Goal: Task Accomplishment & Management: Manage account settings

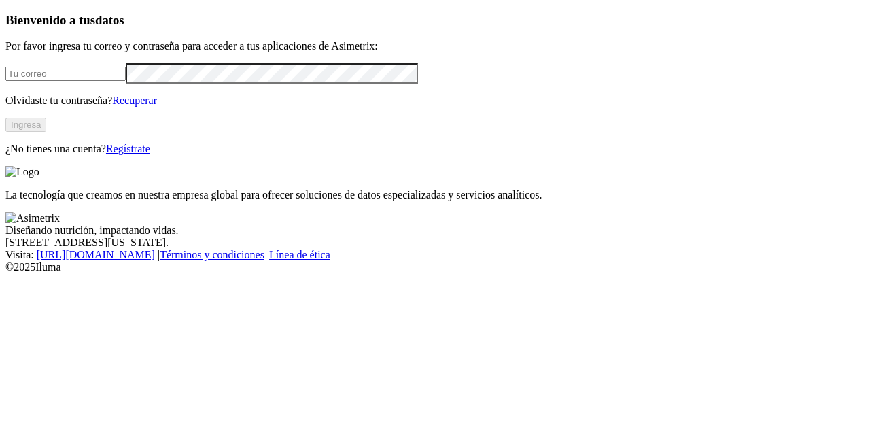
type input "[PERSON_NAME][EMAIL_ADDRESS][PERSON_NAME][DOMAIN_NAME]"
click at [46, 132] on button "Ingresa" at bounding box center [25, 125] width 41 height 14
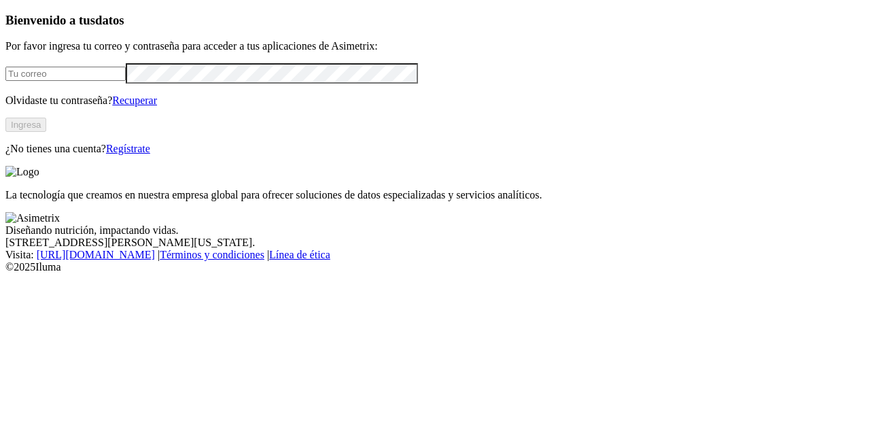
type input "[PERSON_NAME][EMAIL_ADDRESS][PERSON_NAME][DOMAIN_NAME]"
click at [150, 154] on link "Regístrate" at bounding box center [128, 149] width 44 height 12
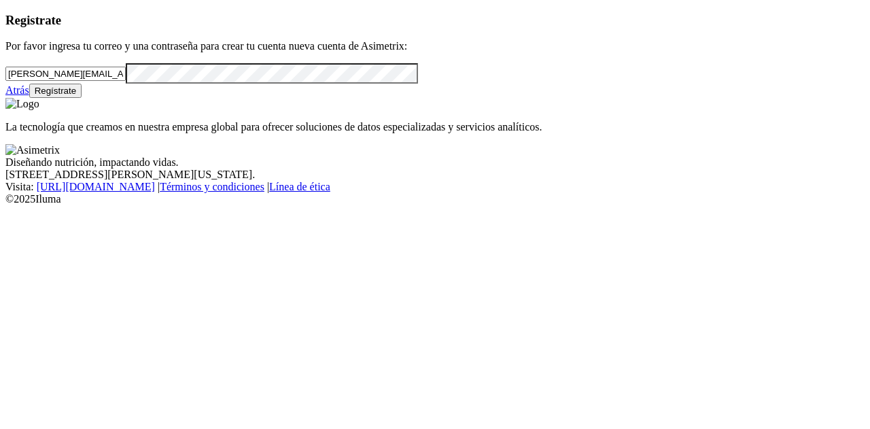
click at [114, 81] on input "[PERSON_NAME][EMAIL_ADDRESS][PERSON_NAME][DOMAIN_NAME]" at bounding box center [65, 74] width 120 height 14
type input "[PERSON_NAME][EMAIL_ADDRESS][DOMAIN_NAME]"
click at [126, 81] on input "[PERSON_NAME][EMAIL_ADDRESS][DOMAIN_NAME]" at bounding box center [65, 74] width 120 height 14
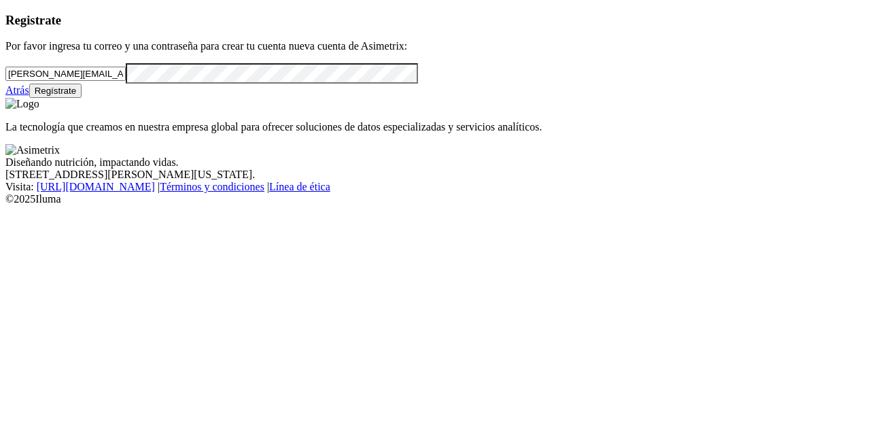
click at [126, 81] on input "[PERSON_NAME][EMAIL_ADDRESS][DOMAIN_NAME]" at bounding box center [65, 74] width 120 height 14
click at [82, 98] on button "Regístrate" at bounding box center [55, 91] width 53 height 14
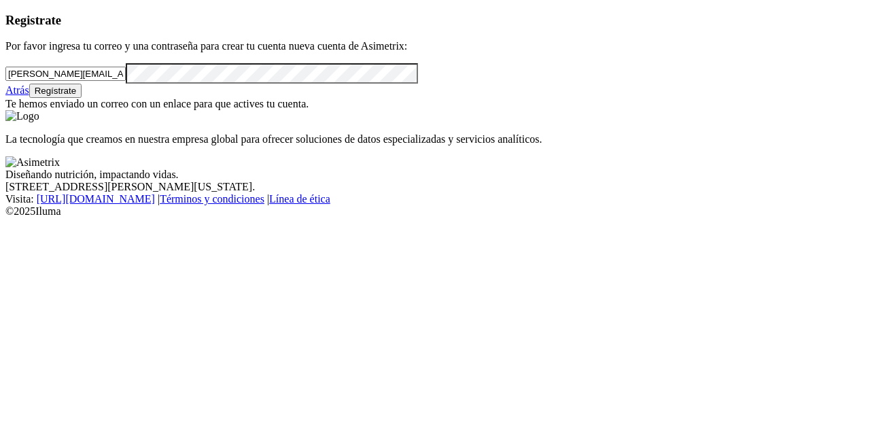
click at [29, 96] on link "Atrás" at bounding box center [17, 90] width 24 height 12
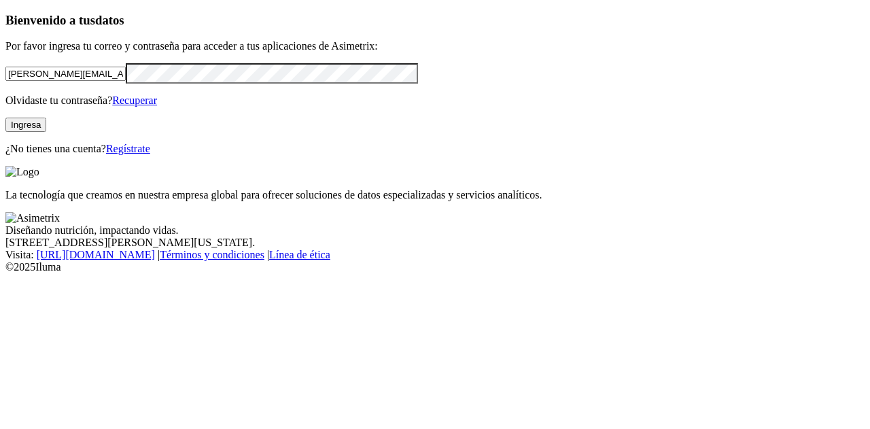
drag, startPoint x: 177, startPoint y: 83, endPoint x: 163, endPoint y: 95, distance: 18.8
click at [163, 83] on div "[PERSON_NAME][EMAIL_ADDRESS][PERSON_NAME][DOMAIN_NAME]" at bounding box center [435, 73] width 860 height 20
click at [126, 81] on input "[PERSON_NAME][EMAIL_ADDRESS][PERSON_NAME][DOMAIN_NAME]" at bounding box center [65, 74] width 120 height 14
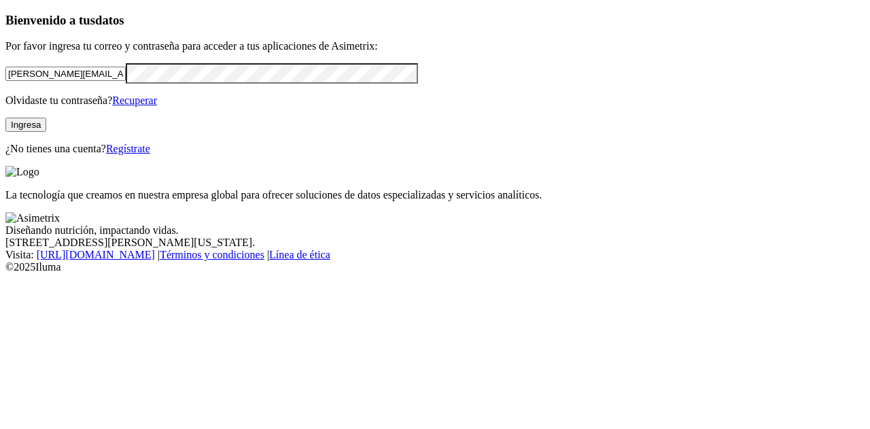
click at [126, 81] on input "[PERSON_NAME][EMAIL_ADDRESS][PERSON_NAME][DOMAIN_NAME]" at bounding box center [65, 74] width 120 height 14
paste input "[PERSON_NAME][EMAIL_ADDRESS][DOMAIN_NAME]"
type input "[PERSON_NAME][EMAIL_ADDRESS][DOMAIN_NAME]"
click at [287, 155] on div "Bienvenido a tus datos Por favor ingresa tu correo y contraseña para acceder a …" at bounding box center [435, 84] width 860 height 142
click at [46, 132] on button "Ingresa" at bounding box center [25, 125] width 41 height 14
